Goal: Information Seeking & Learning: Learn about a topic

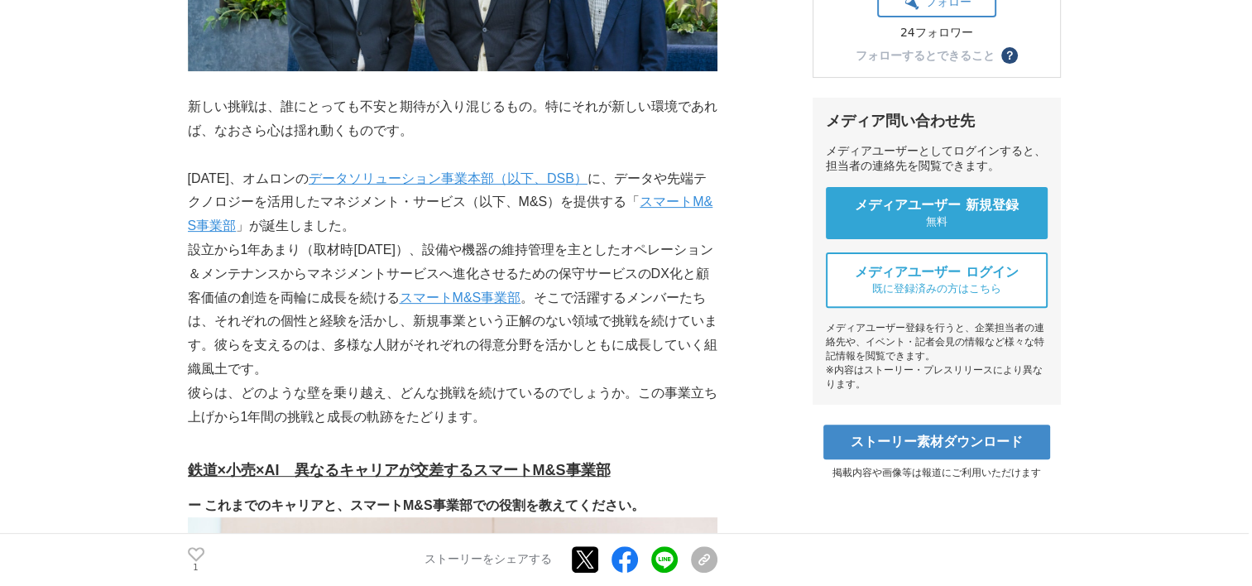
scroll to position [579, 0]
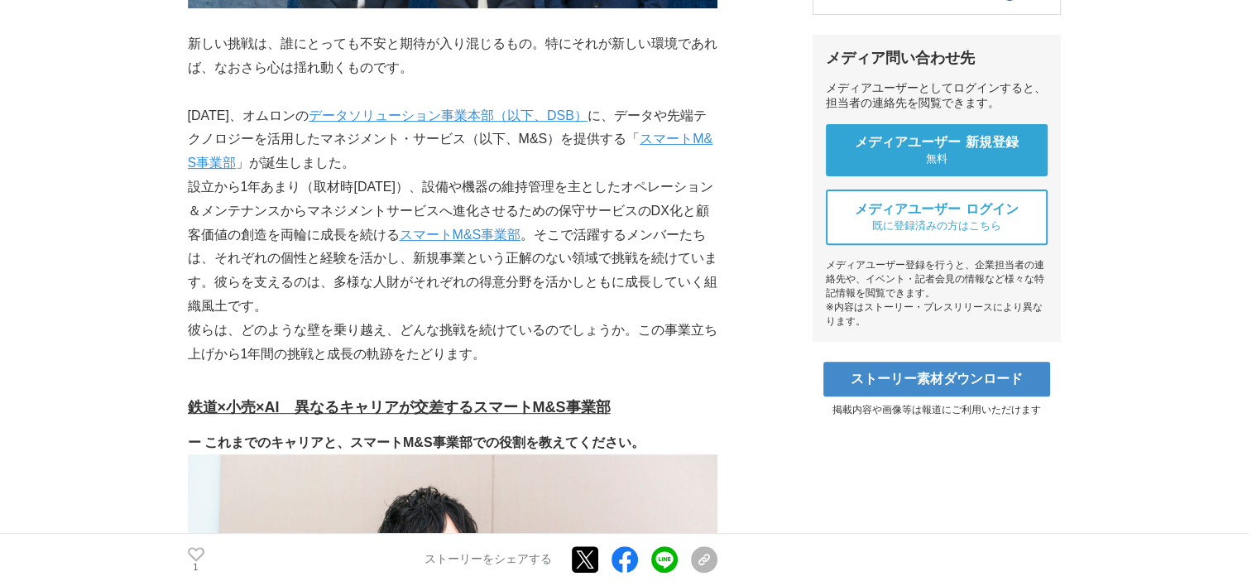
click at [447, 190] on p "設立から1年あまり（取材時[DATE]）、設備や機器の維持管理を主としたオペレーション＆メンテナンスからマネジメントサービスへ進化させるための保守サービスのD…" at bounding box center [453, 246] width 530 height 143
drag, startPoint x: 271, startPoint y: 180, endPoint x: 362, endPoint y: 189, distance: 90.7
click at [358, 189] on p "設立から1年あまり（取材時[DATE]）、設備や機器の維持管理を主としたオペレーション＆メンテナンスからマネジメントサービスへ進化させるための保守サービスのD…" at bounding box center [453, 246] width 530 height 143
drag, startPoint x: 362, startPoint y: 189, endPoint x: 412, endPoint y: 193, distance: 50.7
click at [396, 190] on p "設立から1年あまり（取材時[DATE]）、設備や機器の維持管理を主としたオペレーション＆メンテナンスからマネジメントサービスへ進化させるための保守サービスのD…" at bounding box center [453, 246] width 530 height 143
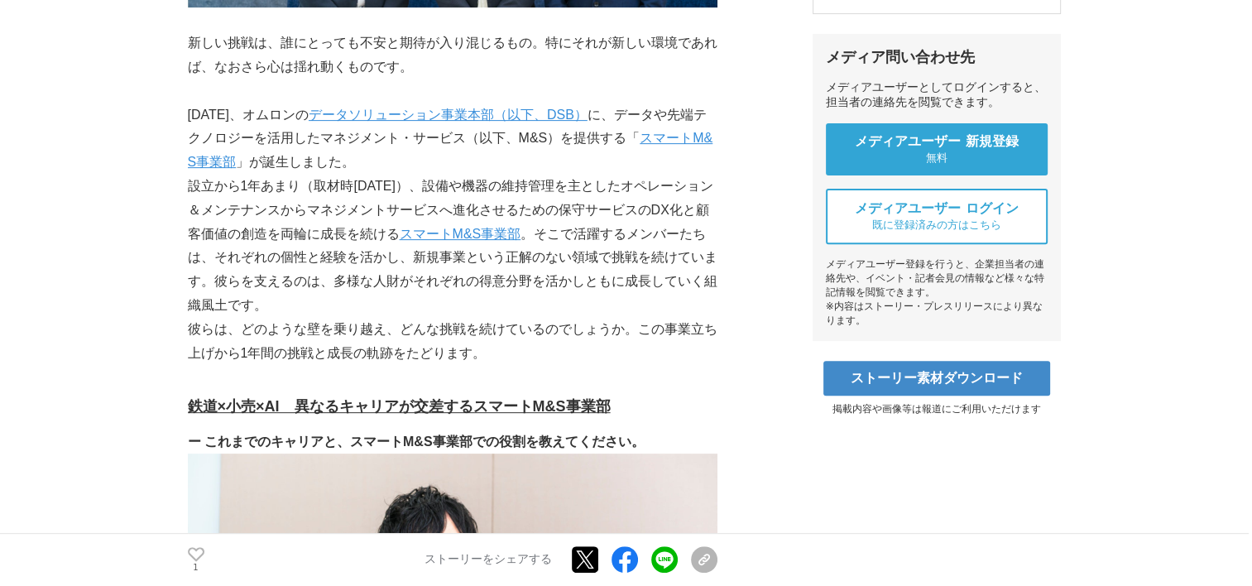
scroll to position [745, 0]
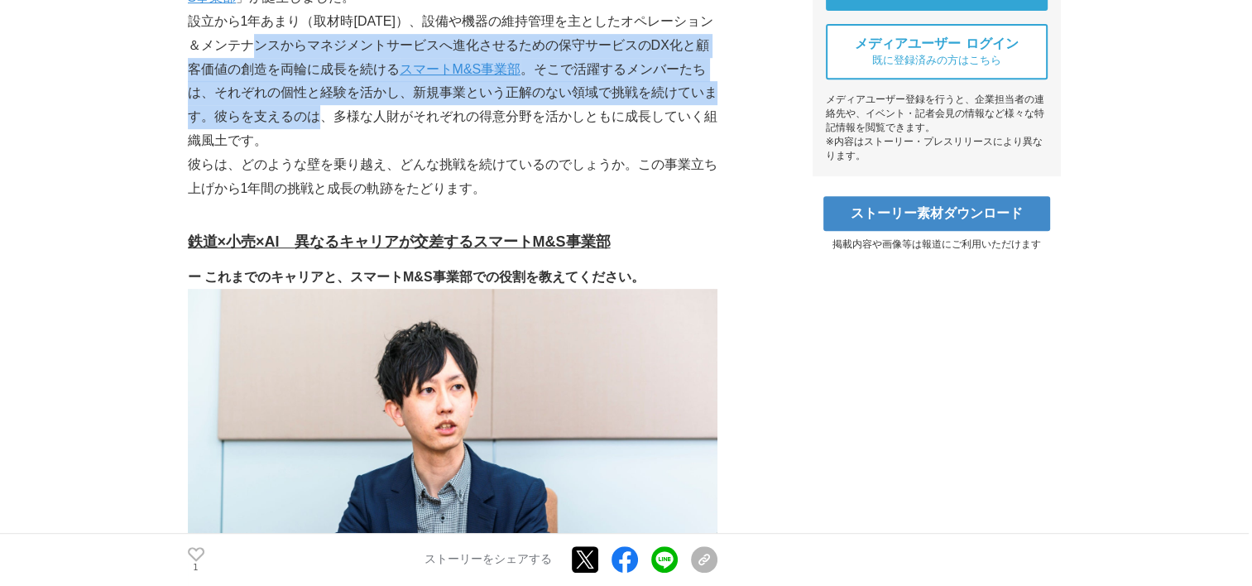
drag, startPoint x: 267, startPoint y: 65, endPoint x: 342, endPoint y: 119, distance: 92.4
click at [341, 119] on p "設立から1年あまり（取材時[DATE]）、設備や機器の維持管理を主としたオペレーション＆メンテナンスからマネジメントサービスへ進化させるための保守サービスのD…" at bounding box center [453, 81] width 530 height 143
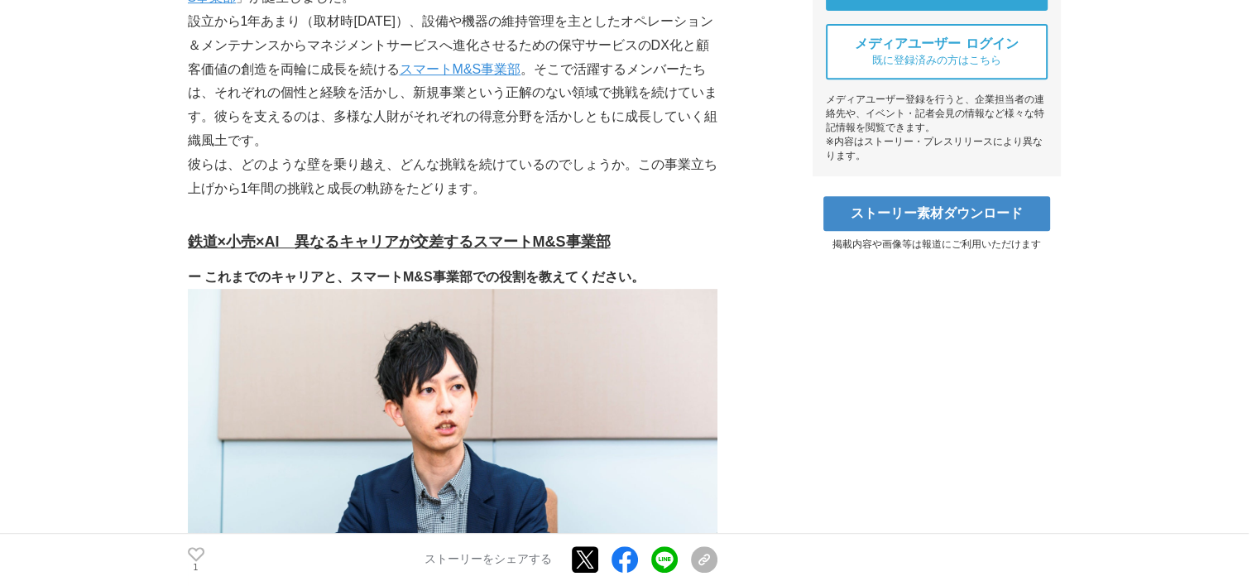
drag, startPoint x: 342, startPoint y: 119, endPoint x: 363, endPoint y: 156, distance: 43.0
click at [361, 153] on p "彼らは、どのような壁を乗り越え、どんな挑戦を続けているのでしょうか。この事業立ち上げから1年間の挑戦と成長の軌跡をたどります。" at bounding box center [453, 177] width 530 height 48
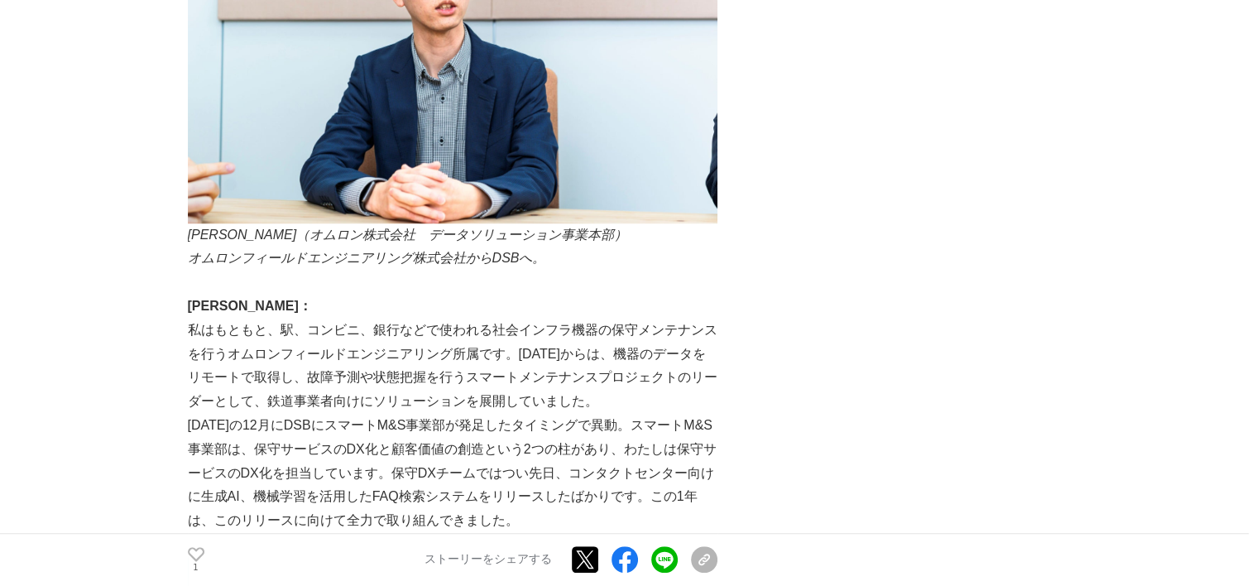
scroll to position [1324, 0]
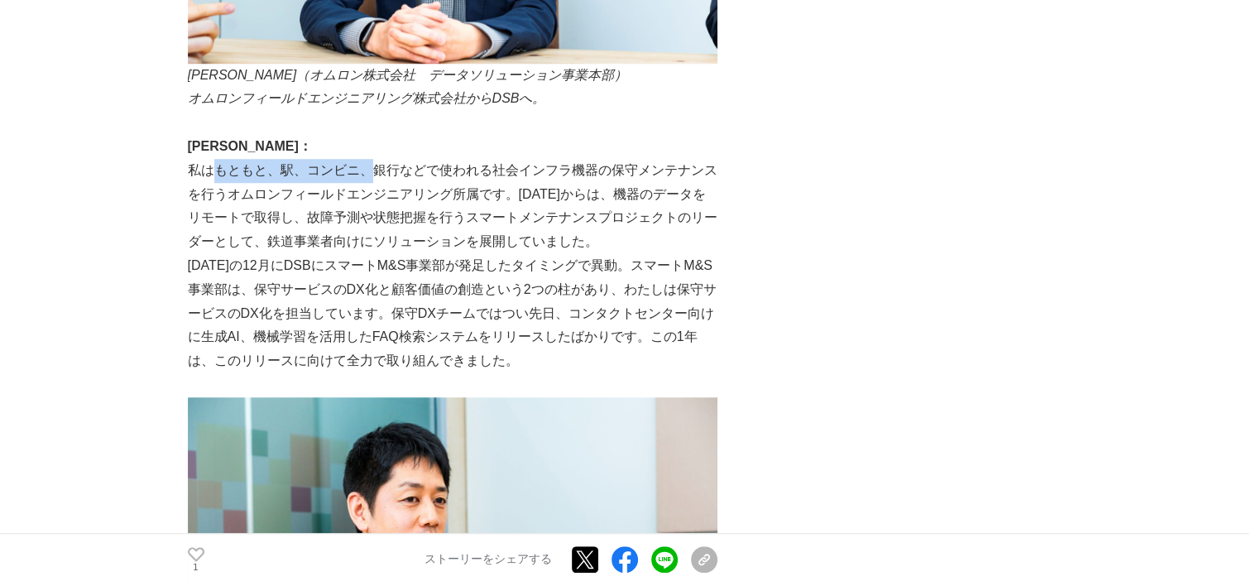
drag, startPoint x: 205, startPoint y: 175, endPoint x: 371, endPoint y: 175, distance: 165.5
click at [367, 175] on p "私はもともと、駅、コンビニ、銀行などで使われる社会インフラ機器の保守メンテナンスを行うオムロンフィールドエンジニアリング所属です。[DATE]からは、機器のデ…" at bounding box center [453, 206] width 530 height 95
drag, startPoint x: 371, startPoint y: 175, endPoint x: 435, endPoint y: 195, distance: 67.5
click at [434, 194] on p "私はもともと、駅、コンビニ、銀行などで使われる社会インフラ機器の保守メンテナンスを行うオムロンフィールドエンジニアリング所属です。[DATE]からは、機器のデ…" at bounding box center [453, 206] width 530 height 95
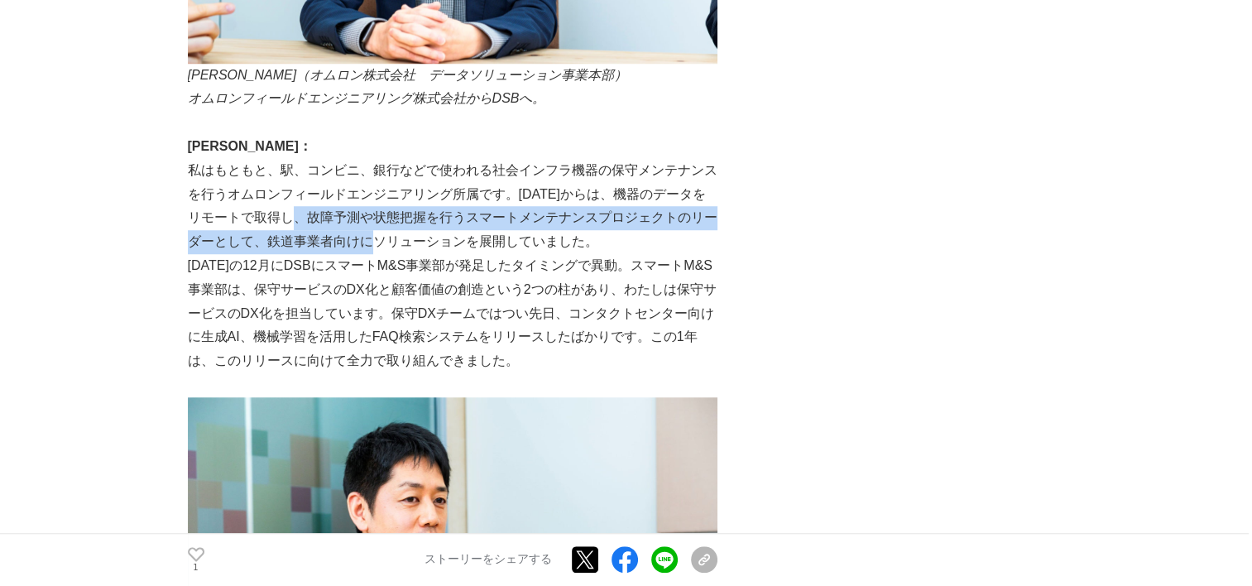
drag, startPoint x: 305, startPoint y: 214, endPoint x: 489, endPoint y: 271, distance: 192.7
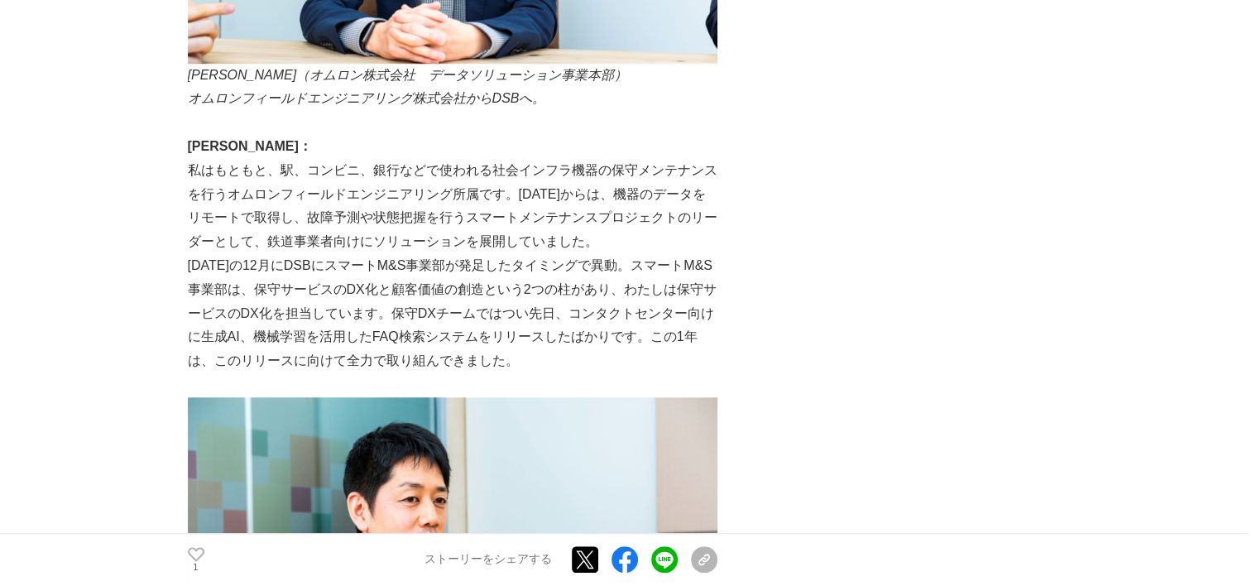
drag, startPoint x: 489, startPoint y: 271, endPoint x: 562, endPoint y: 286, distance: 74.3
click at [561, 284] on p "[DATE]の12月にDSBにスマートM&S事業部が発足したタイミングで異動。スマートM&S事業部は、保守サービスのDX化と顧客価値の創造という2つの柱があり…" at bounding box center [453, 313] width 530 height 119
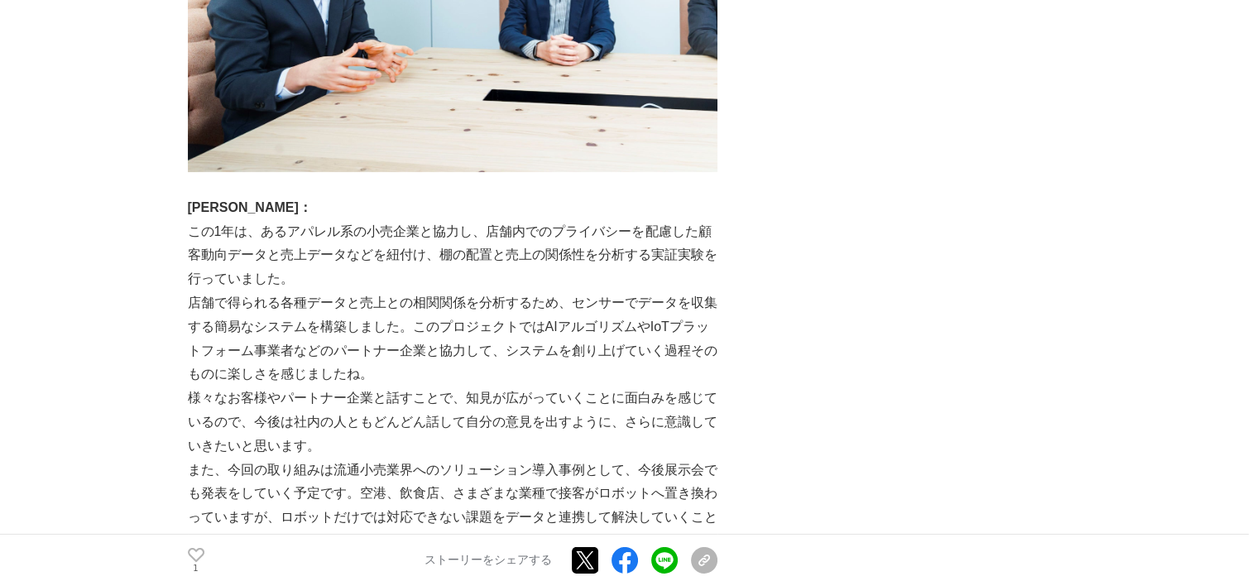
scroll to position [5214, 0]
